Goal: Transaction & Acquisition: Purchase product/service

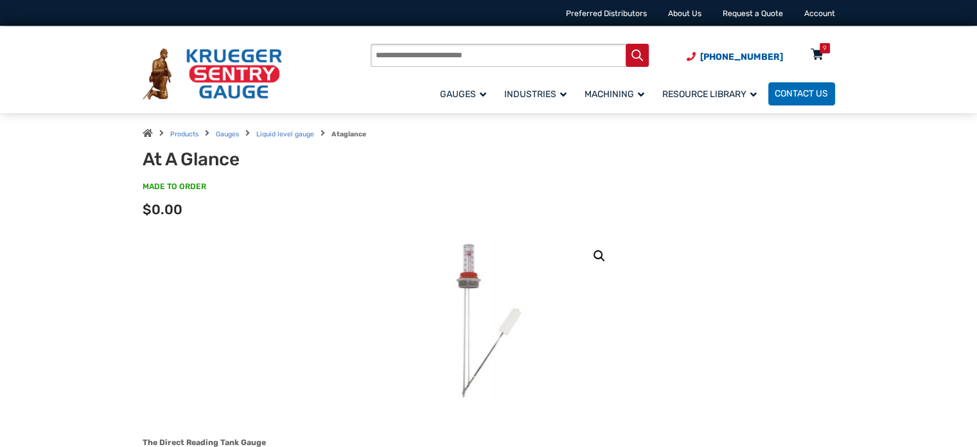
click at [817, 53] on icon at bounding box center [817, 55] width 13 height 21
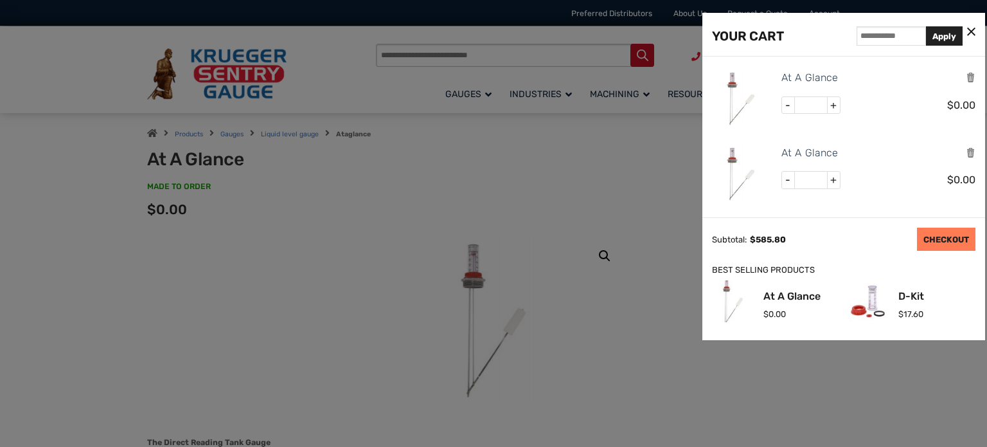
click at [941, 242] on link "CHECKOUT" at bounding box center [946, 238] width 58 height 23
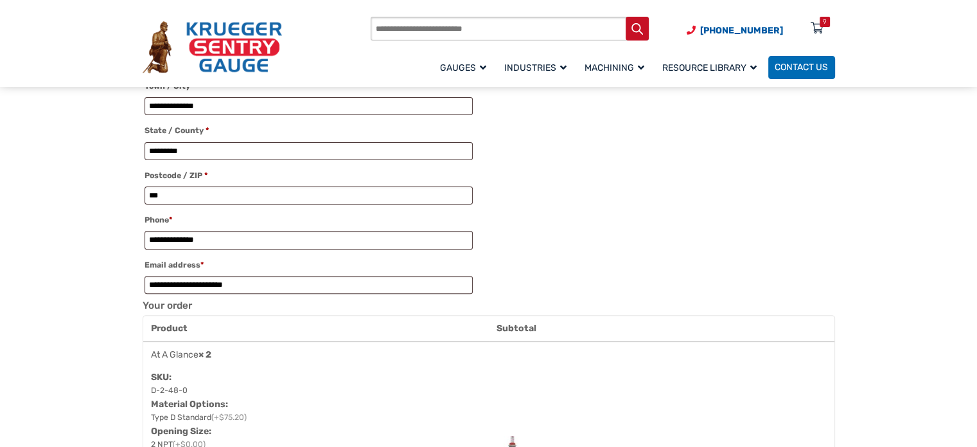
scroll to position [385, 0]
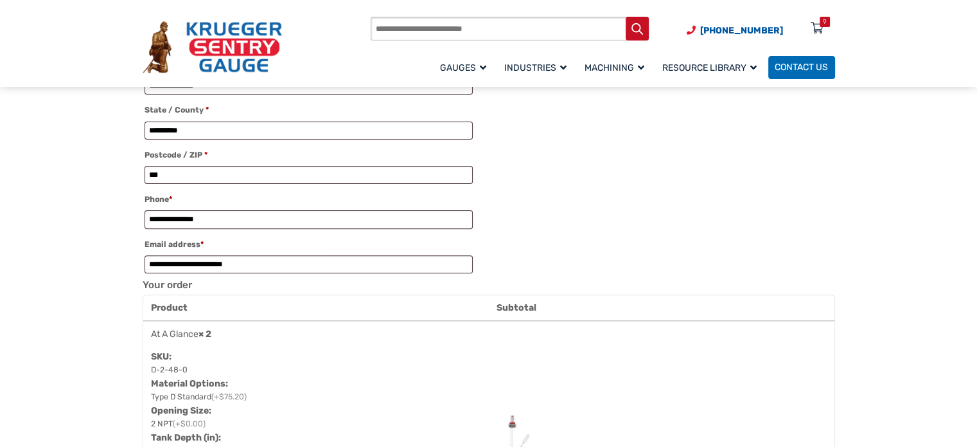
click at [513, 310] on th "Subtotal" at bounding box center [662, 308] width 346 height 26
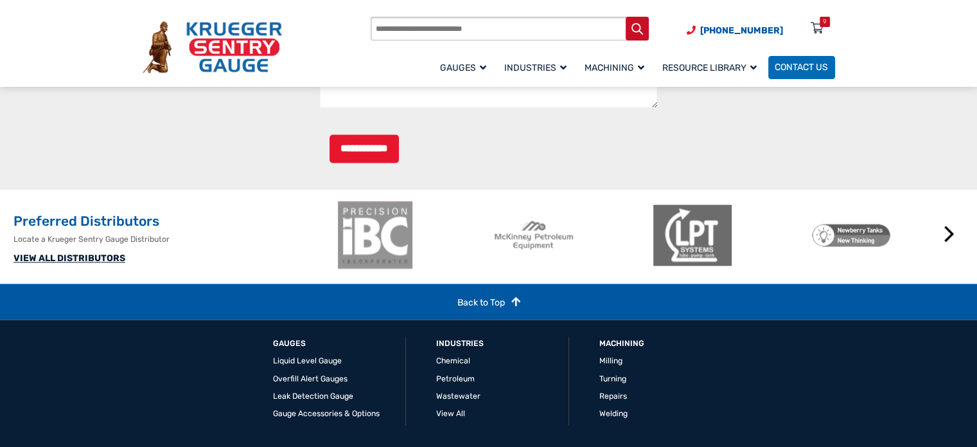
scroll to position [2120, 0]
